Goal: Task Accomplishment & Management: Complete application form

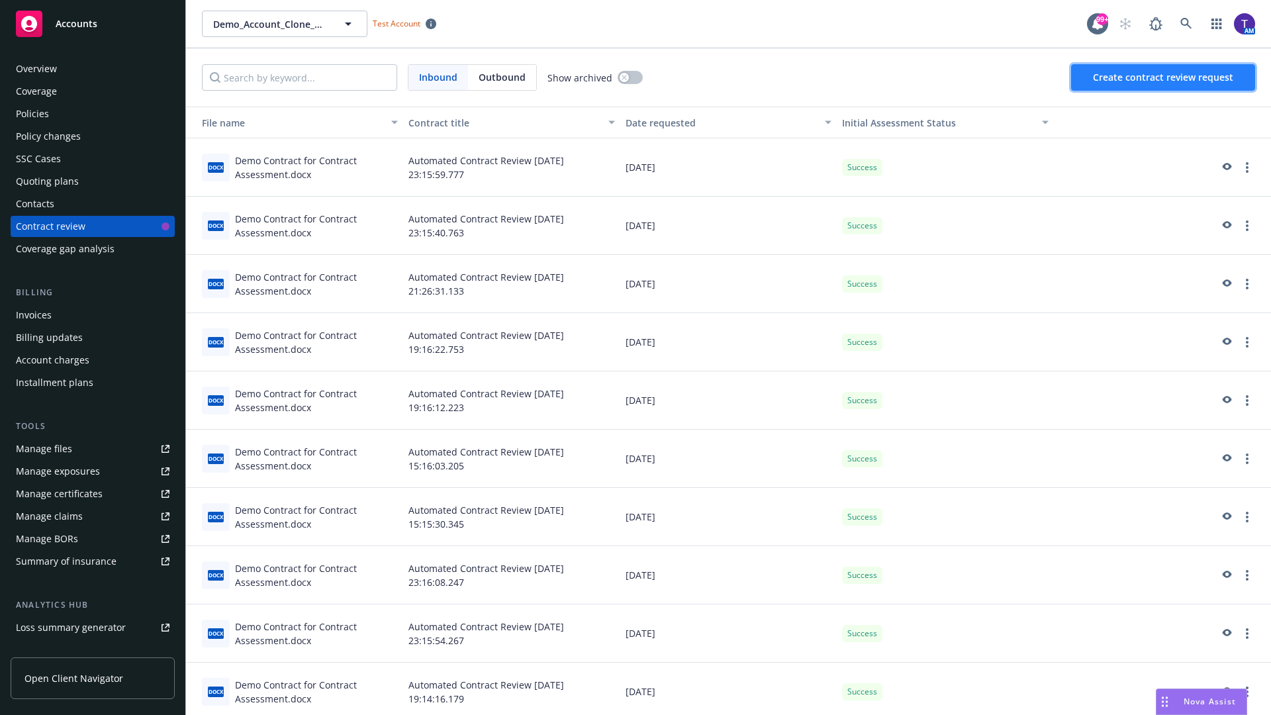
click at [1164, 77] on span "Create contract review request" at bounding box center [1163, 77] width 140 height 13
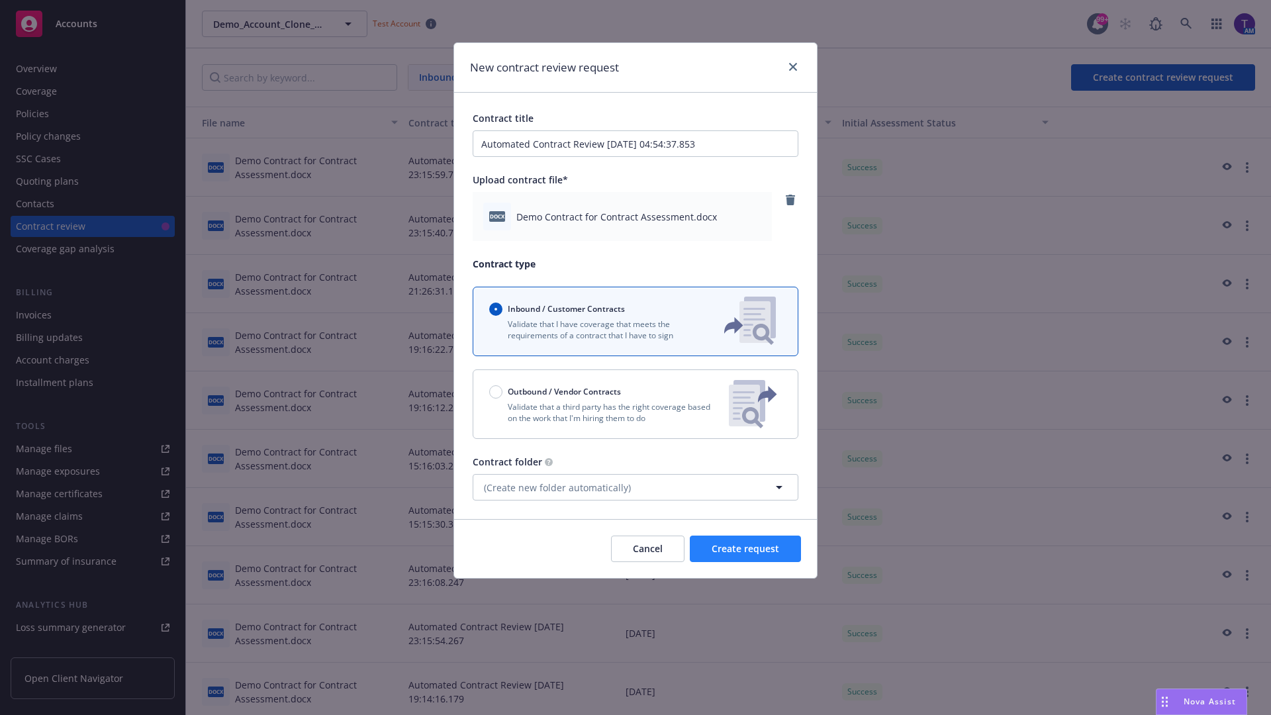
type input "Automated Contract Review 08-28-2025 04:54:37.853"
click at [746, 549] on span "Create request" at bounding box center [746, 548] width 68 height 13
